Goal: Use online tool/utility: Utilize a website feature to perform a specific function

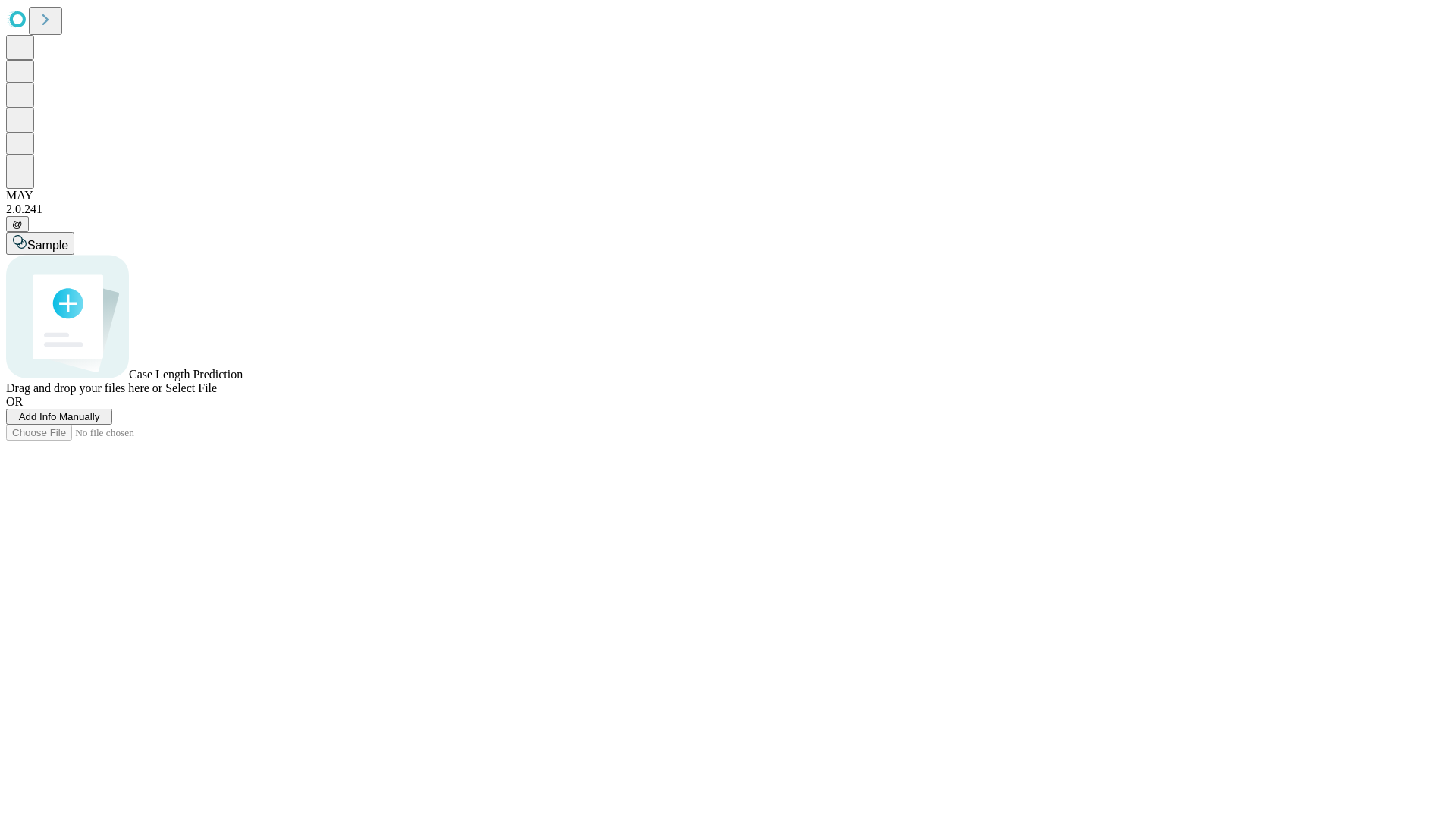
click at [217, 395] on span "Select File" at bounding box center [191, 387] width 52 height 13
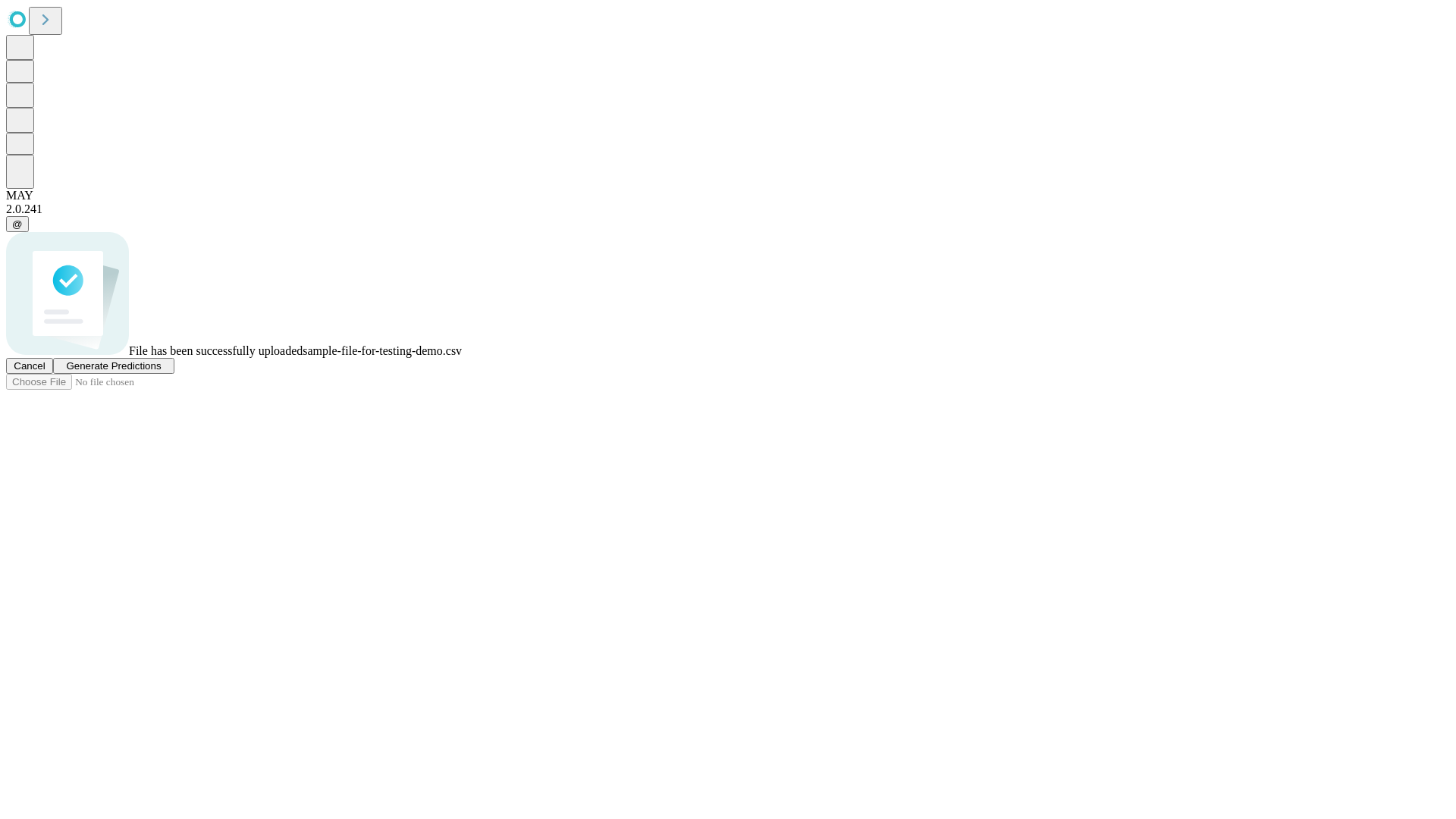
click at [160, 372] on span "Generate Predictions" at bounding box center [113, 365] width 95 height 11
